Goal: Information Seeking & Learning: Learn about a topic

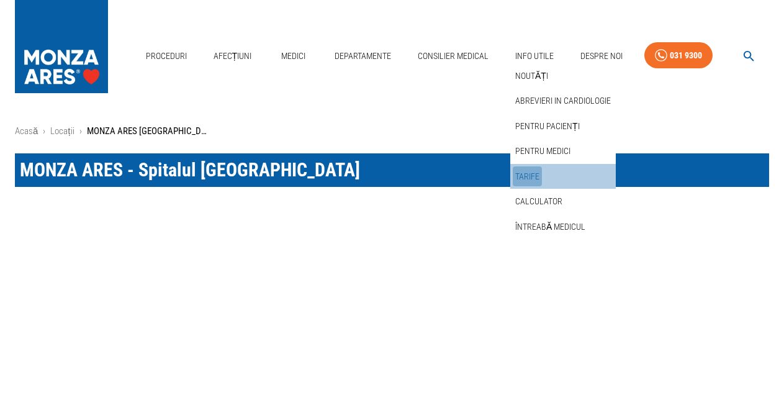
click at [535, 166] on link "Tarife" at bounding box center [526, 176] width 29 height 20
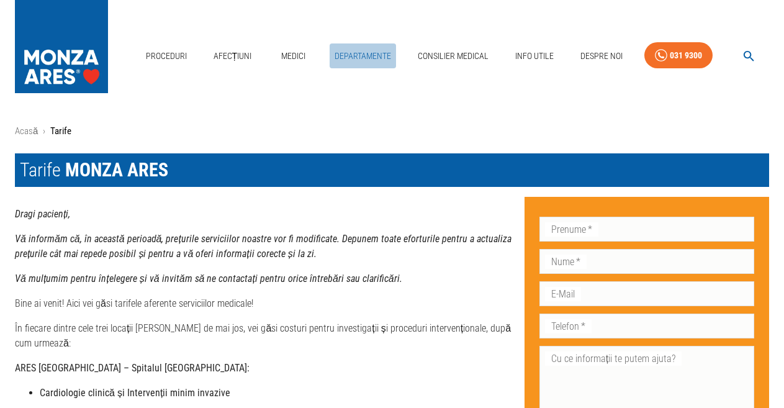
click at [361, 43] on link "Departamente" at bounding box center [362, 55] width 66 height 25
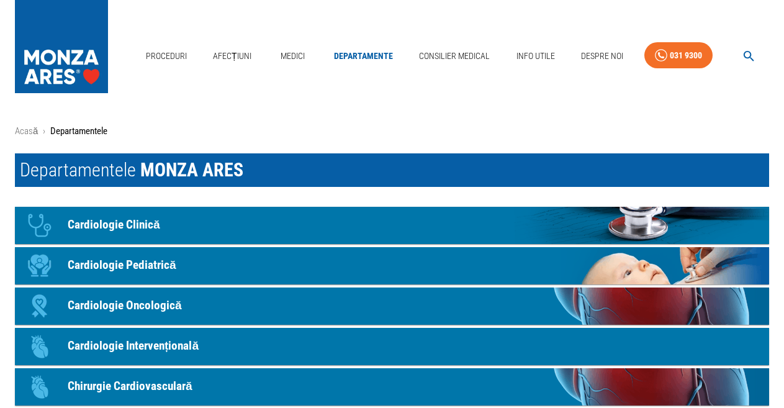
scroll to position [62, 0]
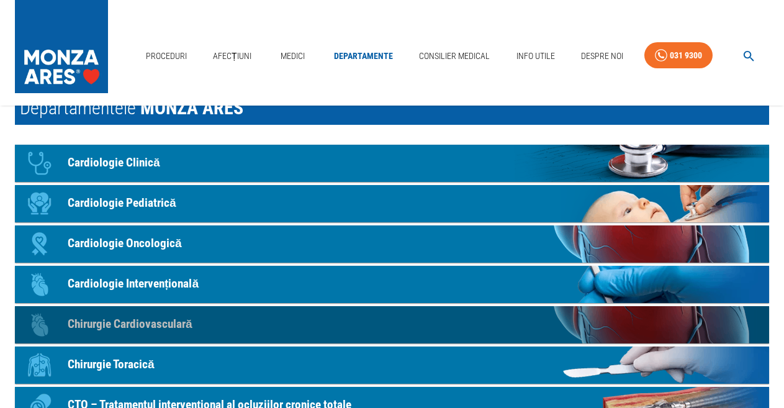
click at [124, 323] on p "Chirurgie Cardiovasculară" at bounding box center [130, 324] width 125 height 18
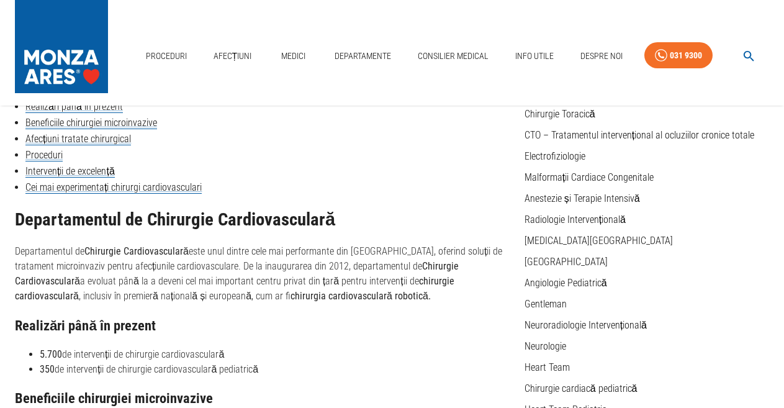
scroll to position [62, 0]
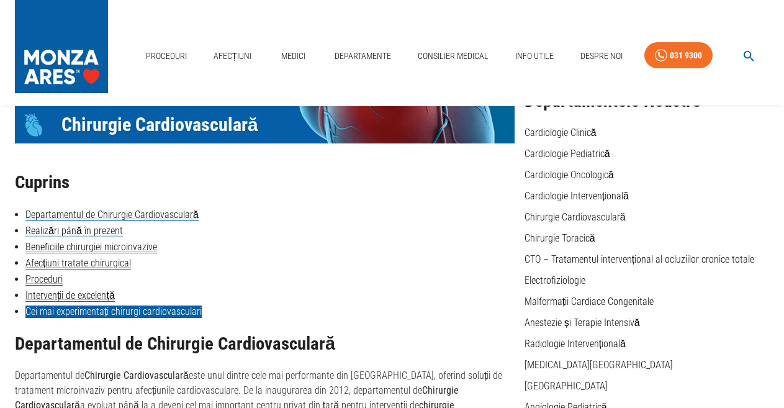
click at [124, 313] on link "Cei mai experimentați chirurgi cardiovasculari" at bounding box center [113, 311] width 176 height 12
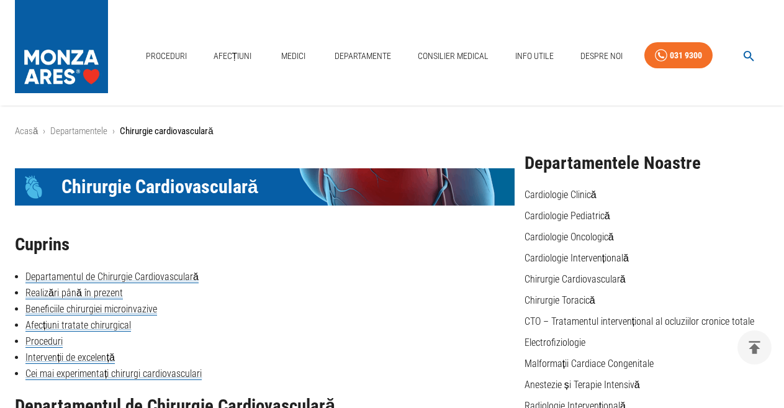
scroll to position [1314, 0]
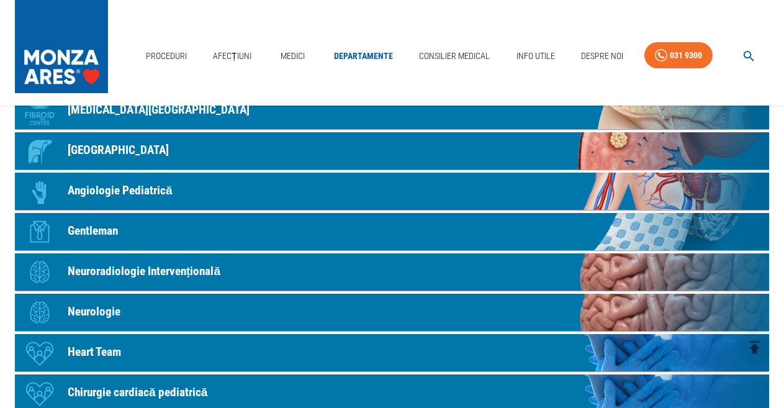
scroll to position [620, 0]
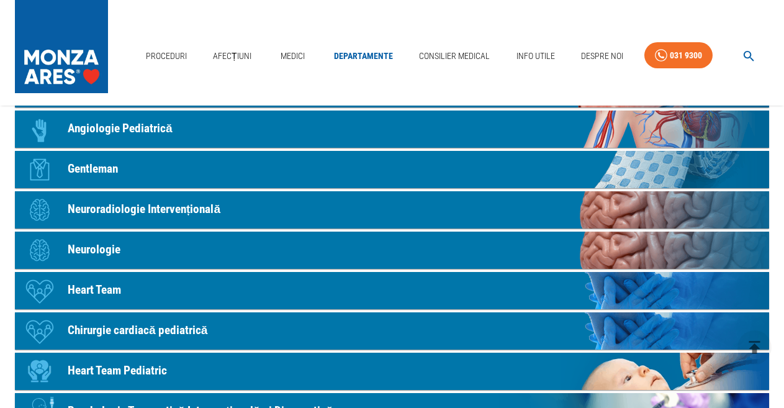
click at [87, 244] on p "Neurologie" at bounding box center [94, 250] width 53 height 18
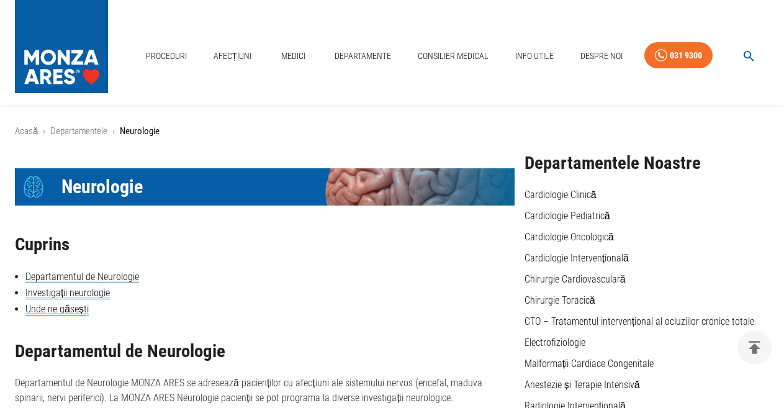
scroll to position [124, 0]
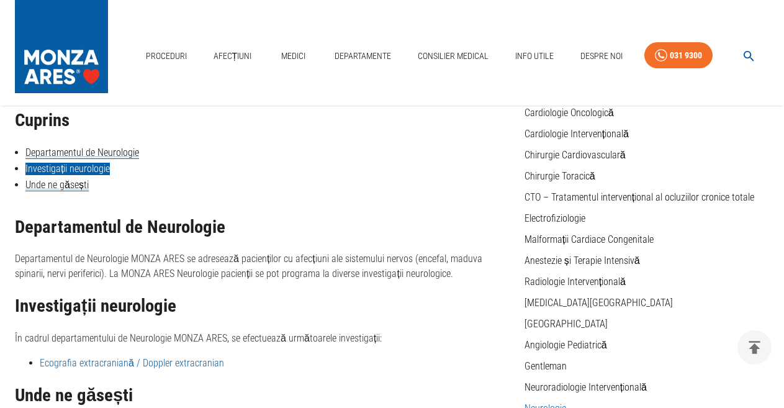
click at [90, 170] on link "Investigații neurologie" at bounding box center [67, 169] width 84 height 12
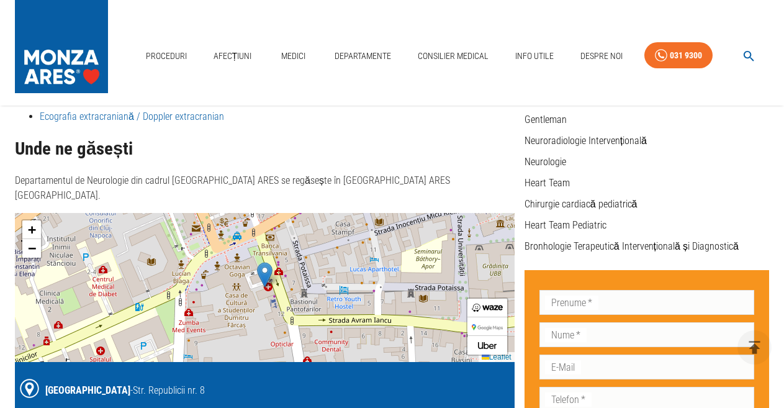
scroll to position [308, 0]
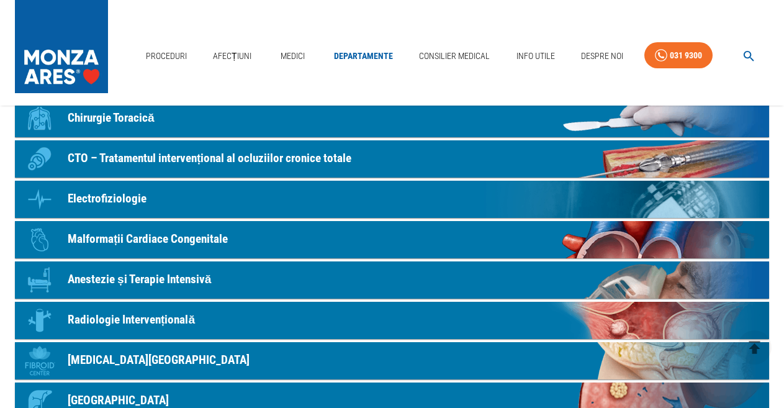
scroll to position [620, 0]
